Goal: Navigation & Orientation: Find specific page/section

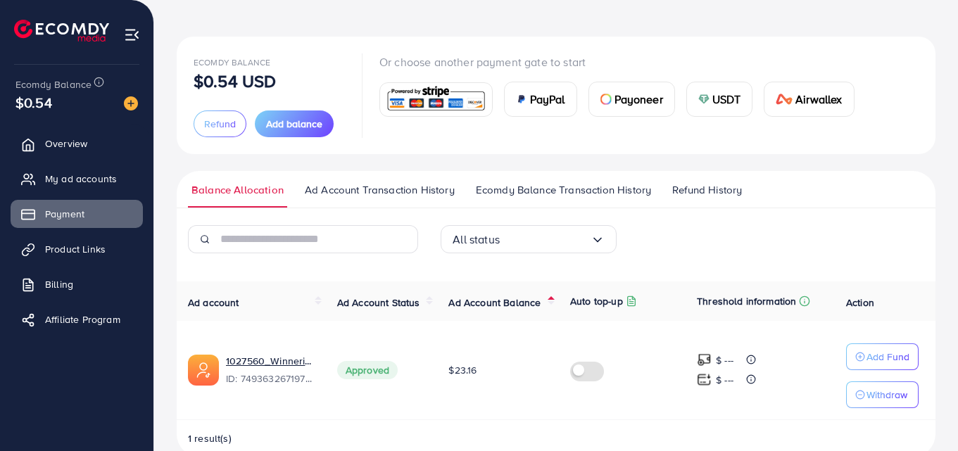
scroll to position [79, 0]
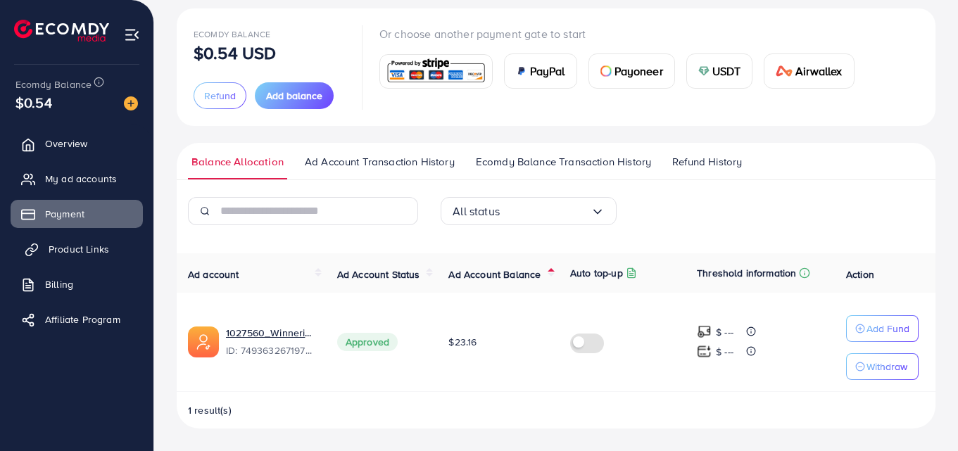
click at [57, 244] on span "Product Links" at bounding box center [79, 249] width 61 height 14
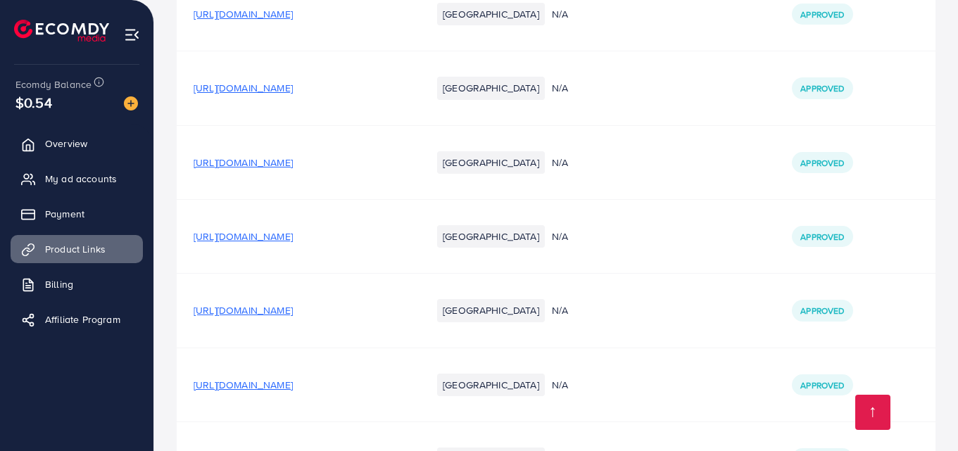
scroll to position [8485, 0]
click at [293, 230] on span "[URL][DOMAIN_NAME]" at bounding box center [242, 237] width 99 height 14
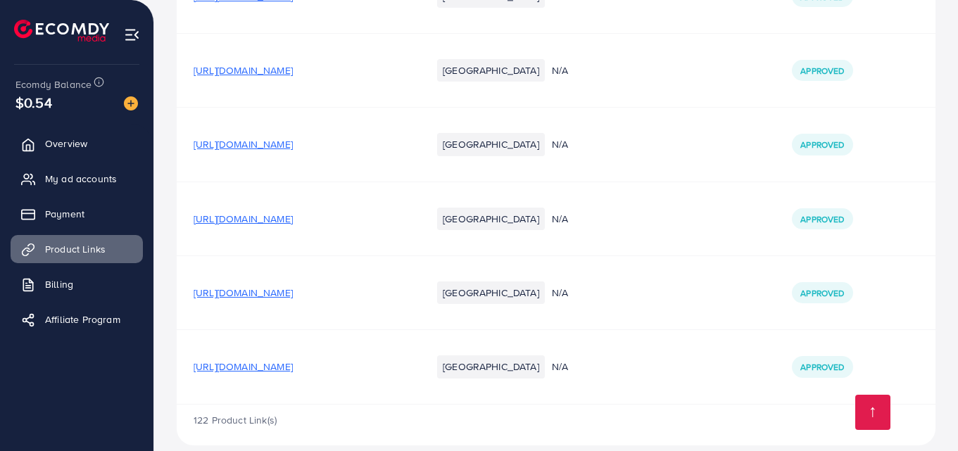
drag, startPoint x: 186, startPoint y: 133, endPoint x: 435, endPoint y: 138, distance: 249.1
click at [414, 138] on td "[URL][DOMAIN_NAME]" at bounding box center [296, 145] width 238 height 74
click at [414, 144] on td "[URL][DOMAIN_NAME]" at bounding box center [296, 145] width 238 height 74
drag, startPoint x: 185, startPoint y: 215, endPoint x: 455, endPoint y: 224, distance: 270.3
click at [455, 224] on tr "[URL][DOMAIN_NAME] [GEOGRAPHIC_DATA] N/A Approved" at bounding box center [556, 219] width 758 height 74
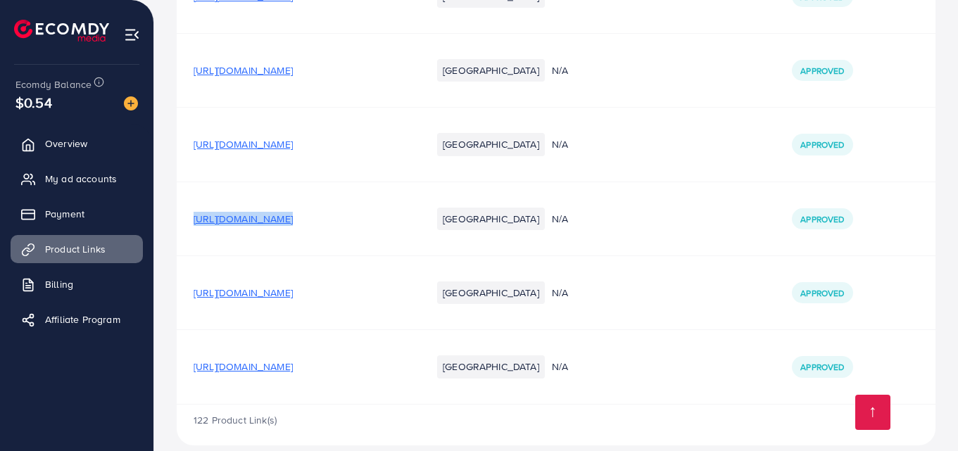
drag, startPoint x: 189, startPoint y: 293, endPoint x: 433, endPoint y: 303, distance: 245.1
click at [414, 303] on td "[URL][DOMAIN_NAME]" at bounding box center [296, 293] width 238 height 74
drag, startPoint x: 186, startPoint y: 369, endPoint x: 446, endPoint y: 378, distance: 260.5
click at [446, 378] on tr "[URL][DOMAIN_NAME] [GEOGRAPHIC_DATA] N/A Approved" at bounding box center [556, 367] width 758 height 74
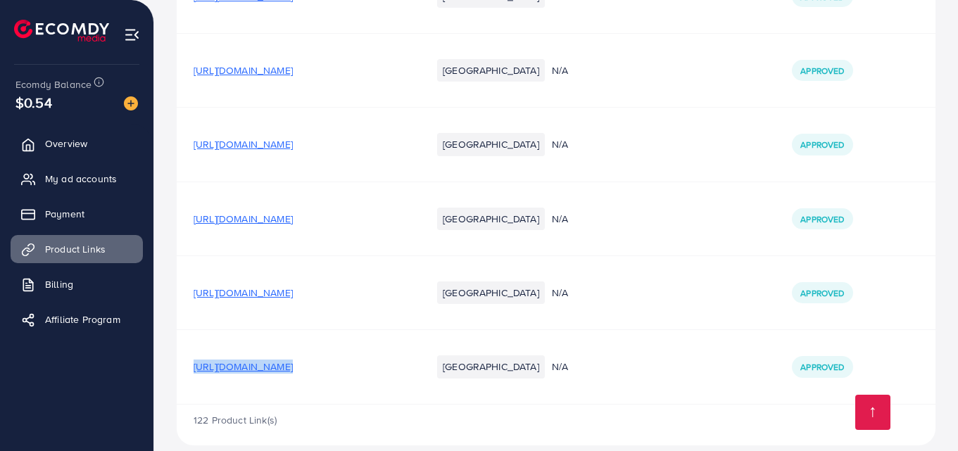
click at [446, 378] on td "[GEOGRAPHIC_DATA]" at bounding box center [474, 367] width 120 height 74
